Goal: Navigation & Orientation: Understand site structure

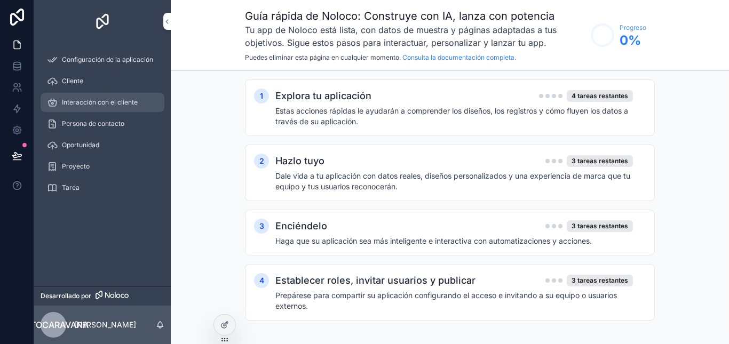
drag, startPoint x: 98, startPoint y: 99, endPoint x: 97, endPoint y: 106, distance: 7.0
click at [98, 99] on font "Interacción con el cliente" at bounding box center [100, 102] width 76 height 8
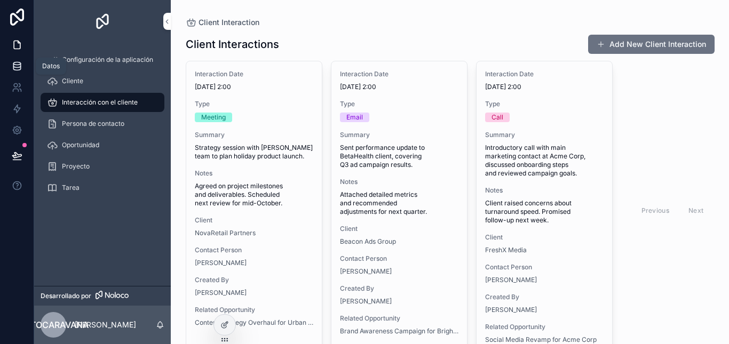
click at [14, 66] on icon at bounding box center [17, 66] width 11 height 11
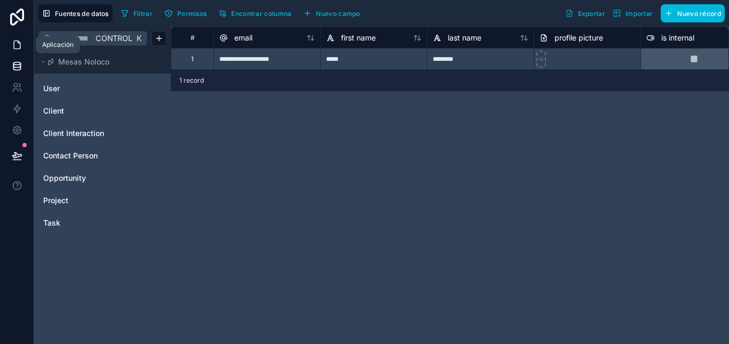
click at [17, 47] on icon at bounding box center [17, 44] width 11 height 11
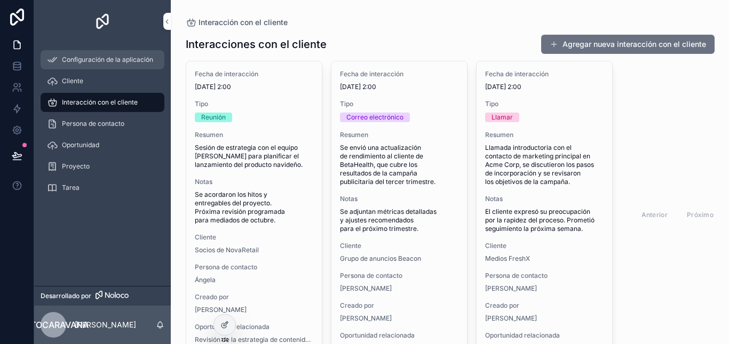
click at [98, 67] on div "Configuración de la aplicación" at bounding box center [102, 59] width 111 height 17
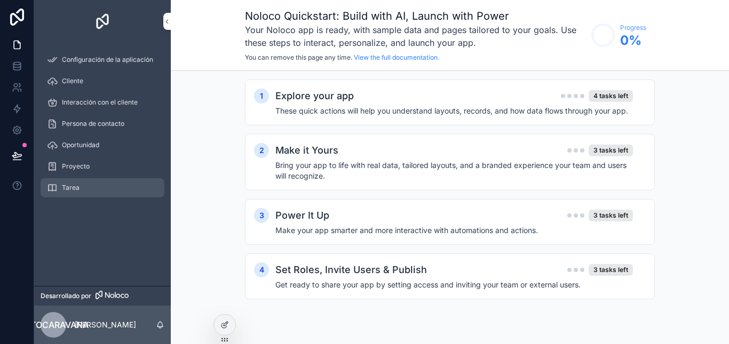
click at [96, 181] on div "Tarea" at bounding box center [102, 187] width 111 height 17
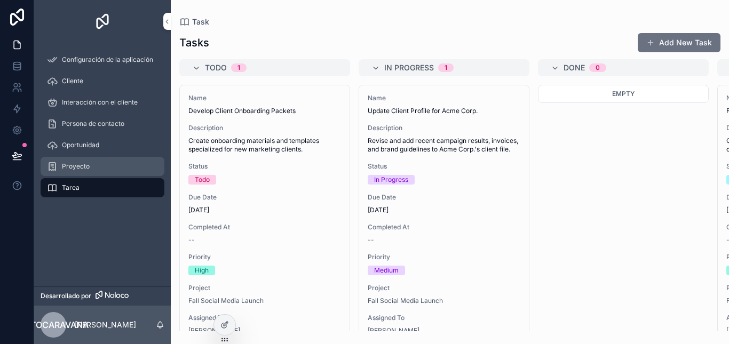
click at [94, 160] on div "Proyecto" at bounding box center [102, 166] width 111 height 17
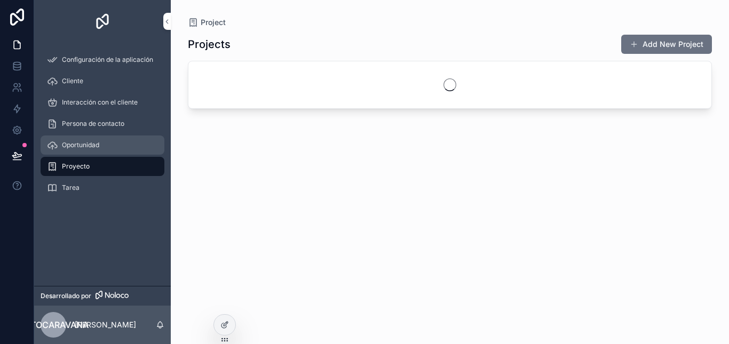
click at [91, 146] on font "Oportunidad" at bounding box center [80, 145] width 37 height 8
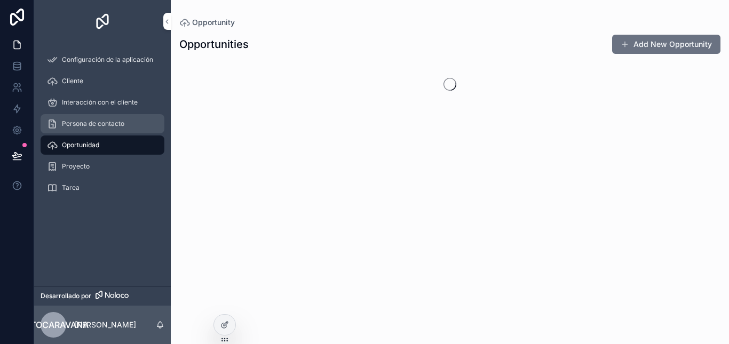
click at [80, 120] on font "Persona de contacto" at bounding box center [93, 124] width 62 height 8
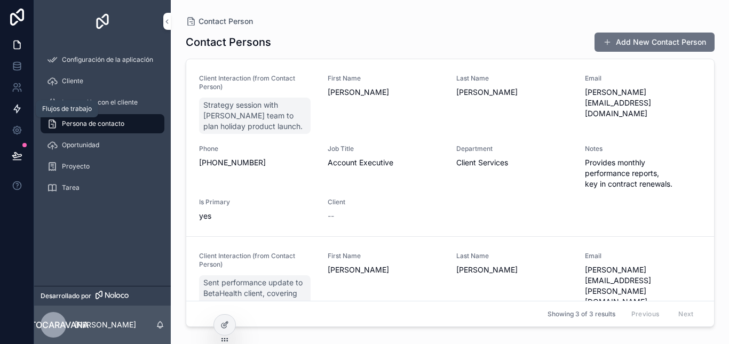
click at [13, 108] on icon at bounding box center [17, 109] width 11 height 11
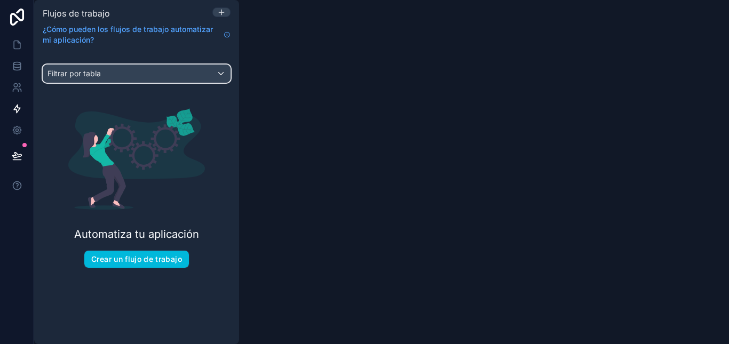
click at [96, 72] on font "Filtrar por tabla" at bounding box center [74, 73] width 53 height 9
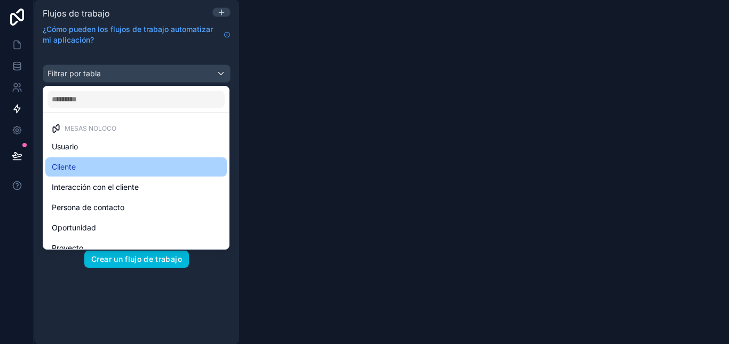
click at [89, 166] on div "Cliente" at bounding box center [136, 167] width 169 height 13
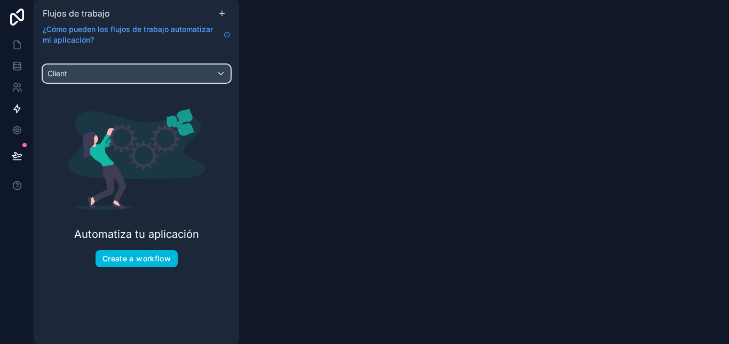
click at [73, 76] on div "Client" at bounding box center [136, 73] width 187 height 17
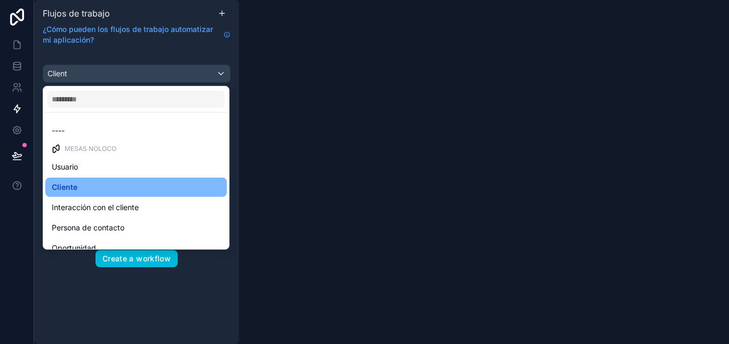
click at [92, 217] on ul "---- Mesas Noloco Usuario Cliente Interacción con el cliente Persona de contact…" at bounding box center [136, 181] width 186 height 137
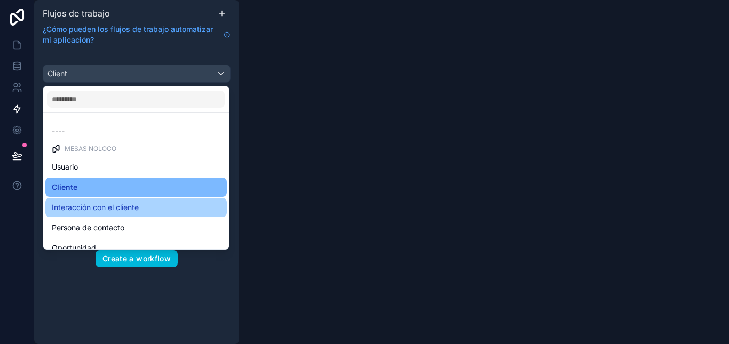
click at [92, 205] on font "Interacción con el cliente" at bounding box center [95, 207] width 87 height 9
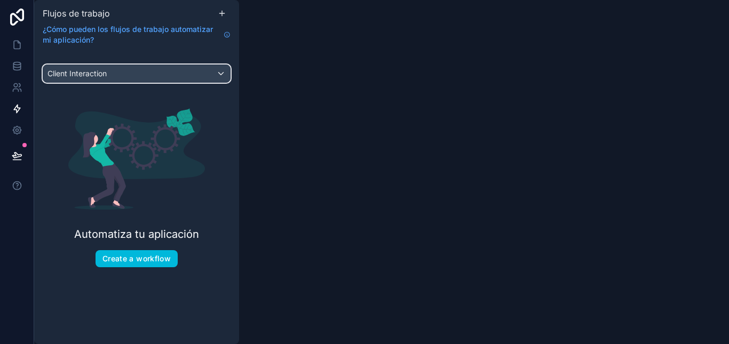
click at [94, 66] on div "Client Interaction" at bounding box center [136, 73] width 187 height 17
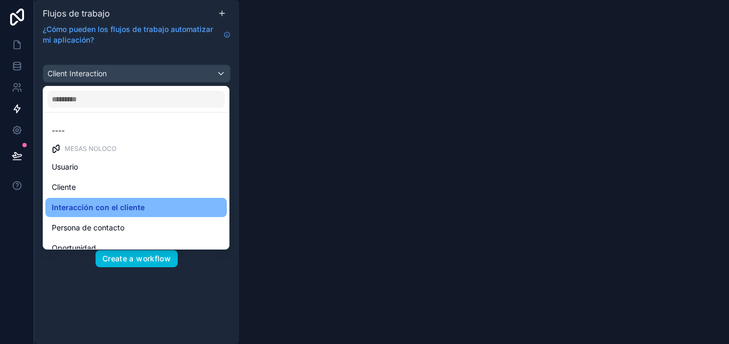
click at [18, 15] on div "contenido desplazable" at bounding box center [364, 172] width 729 height 344
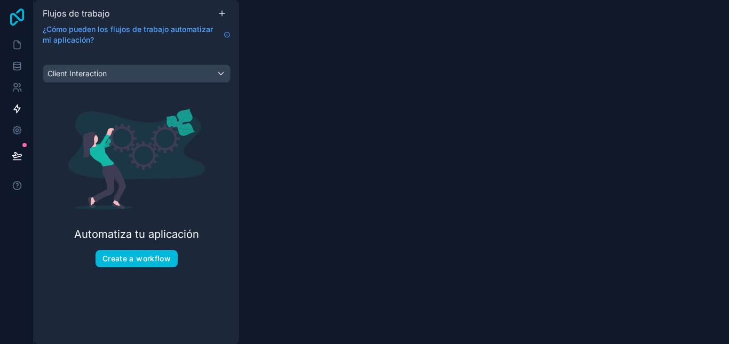
click at [19, 19] on icon at bounding box center [17, 17] width 14 height 17
